Goal: Entertainment & Leisure: Consume media (video, audio)

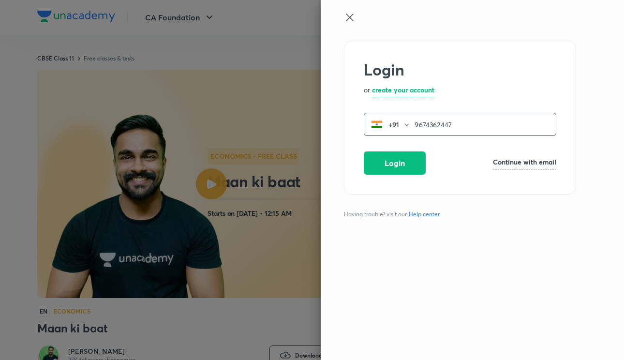
type input "9674362447"
click at [386, 151] on div "Login or create your account +91 9674362447 ​ Login Continue with email" at bounding box center [460, 118] width 232 height 154
click at [383, 159] on button "Login" at bounding box center [395, 161] width 62 height 23
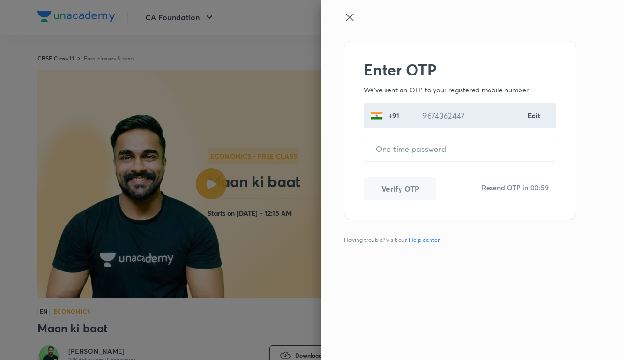
click at [407, 135] on form "​" at bounding box center [460, 144] width 193 height 33
click at [407, 148] on input "tel" at bounding box center [460, 148] width 192 height 25
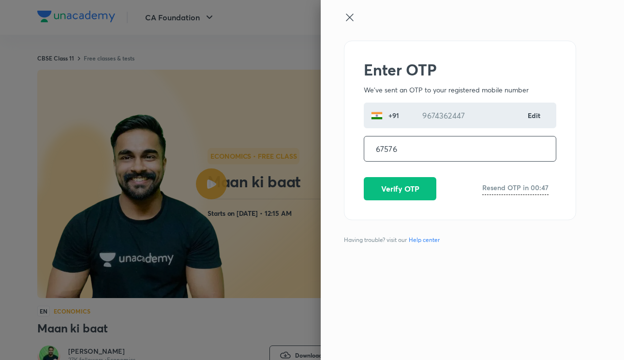
type input "675769"
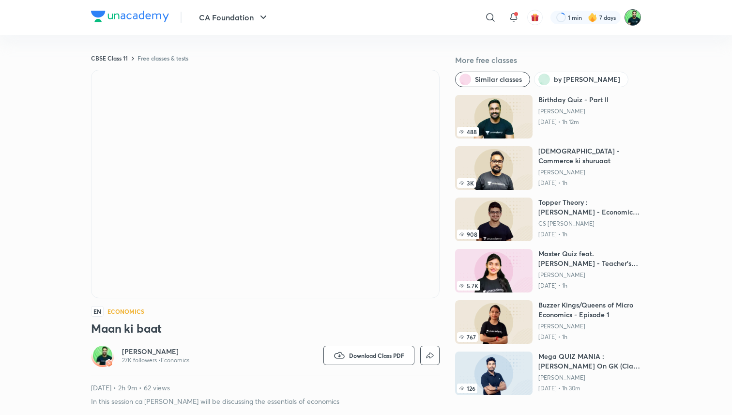
click at [624, 19] on img at bounding box center [632, 17] width 16 height 16
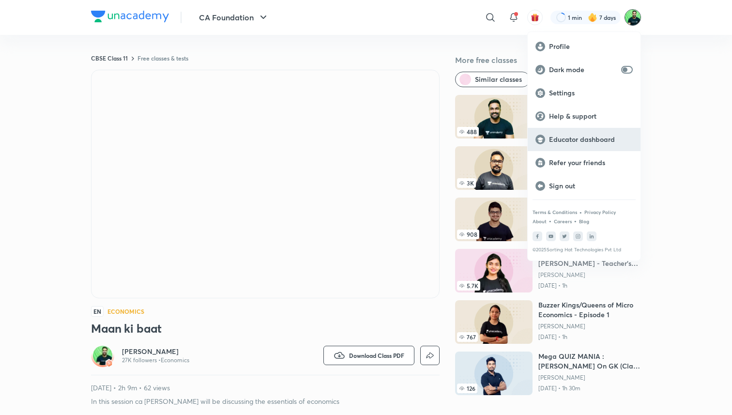
click at [582, 142] on p "Educator dashboard" at bounding box center [591, 139] width 84 height 9
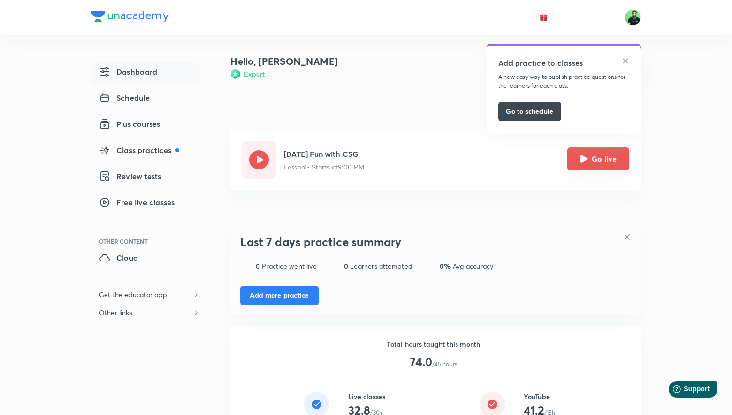
click at [574, 155] on button "Go live" at bounding box center [598, 158] width 62 height 23
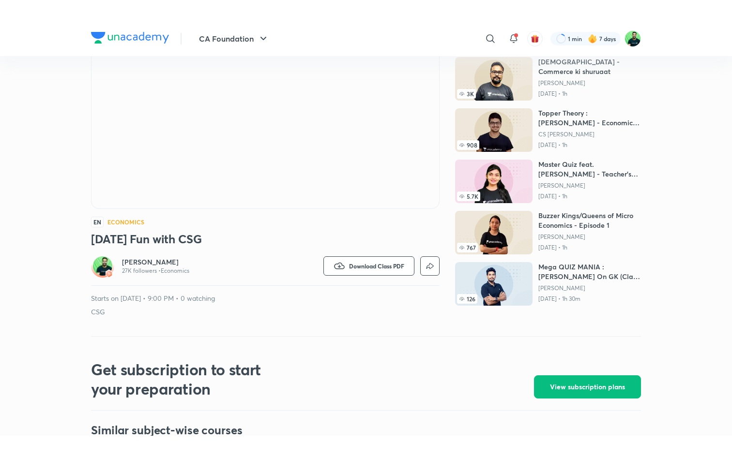
scroll to position [91, 0]
